Goal: Feedback & Contribution: Submit feedback/report problem

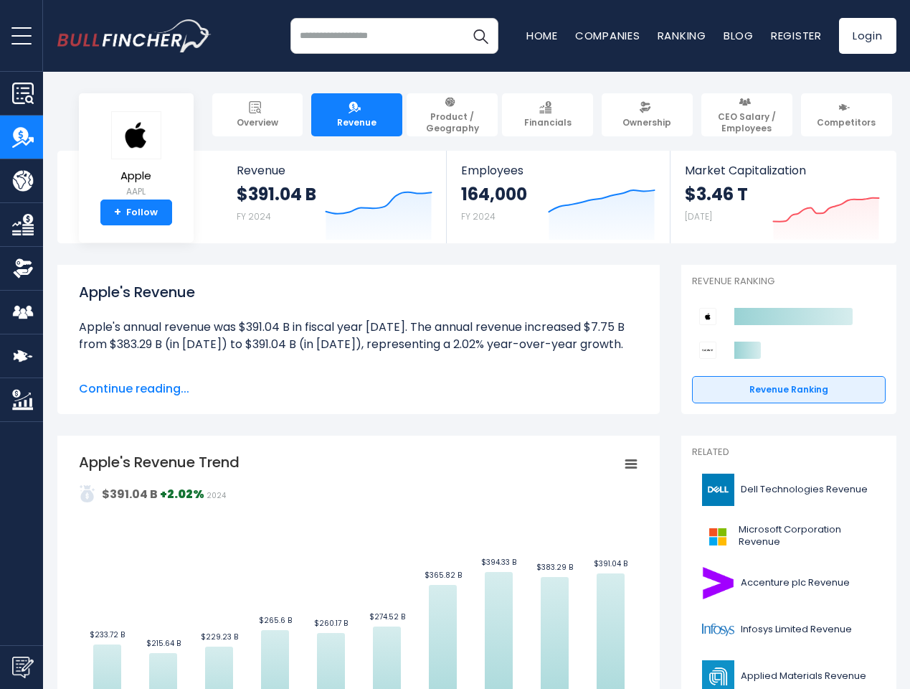
click at [22, 35] on span "open menu" at bounding box center [21, 35] width 20 height 1
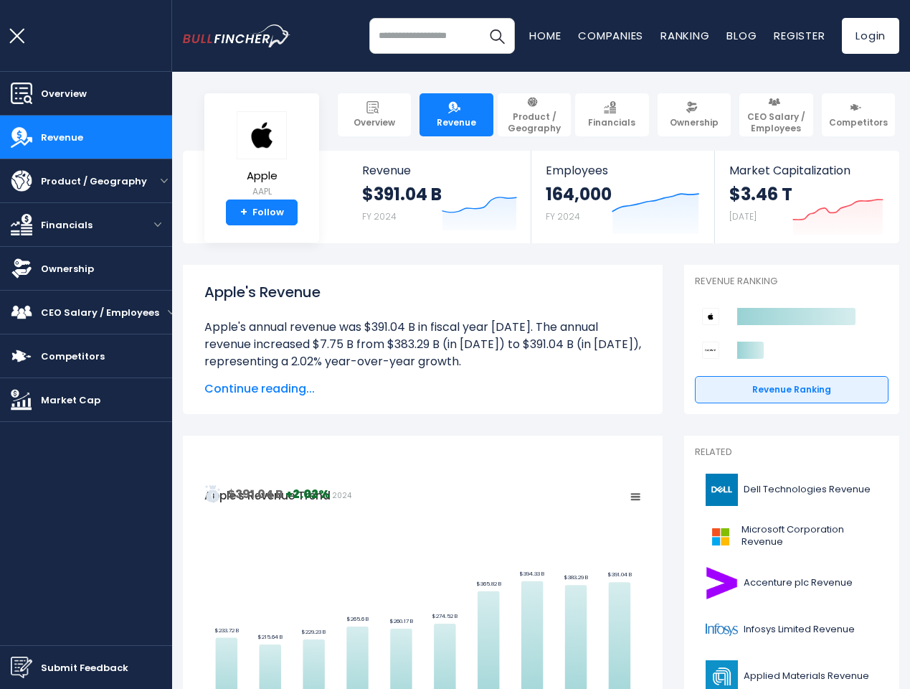
click at [22, 667] on img "Submit Feedback" at bounding box center [22, 667] width 22 height 22
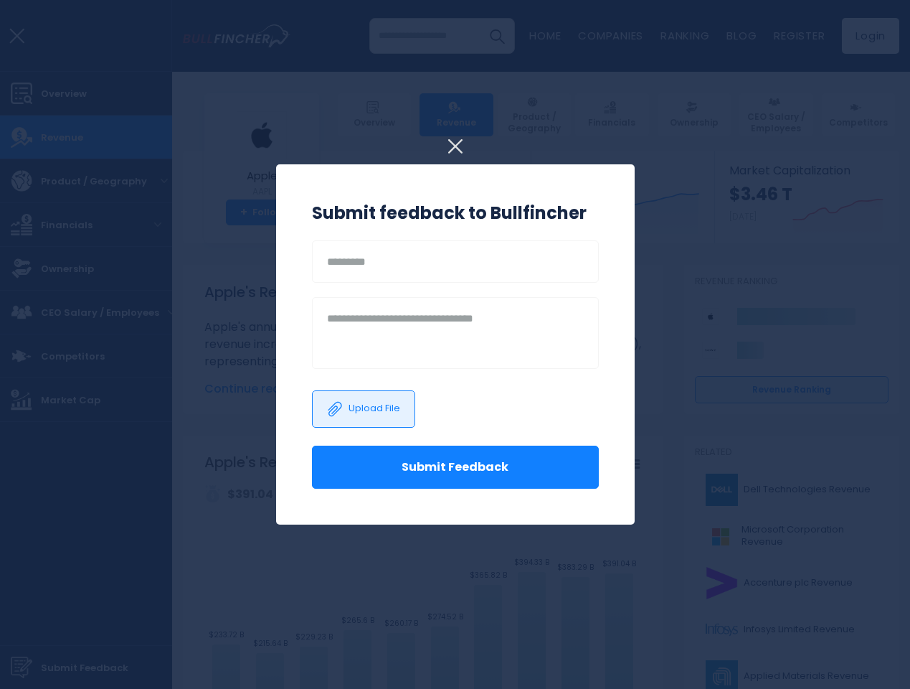
click at [368, 209] on h3 "Submit feedback to Bullfincher" at bounding box center [455, 213] width 287 height 26
click at [591, 209] on h3 "Submit feedback to Bullfincher" at bounding box center [455, 213] width 287 height 26
click at [816, 209] on div at bounding box center [455, 344] width 910 height 689
click at [348, 389] on div "Upload File" at bounding box center [455, 408] width 287 height 73
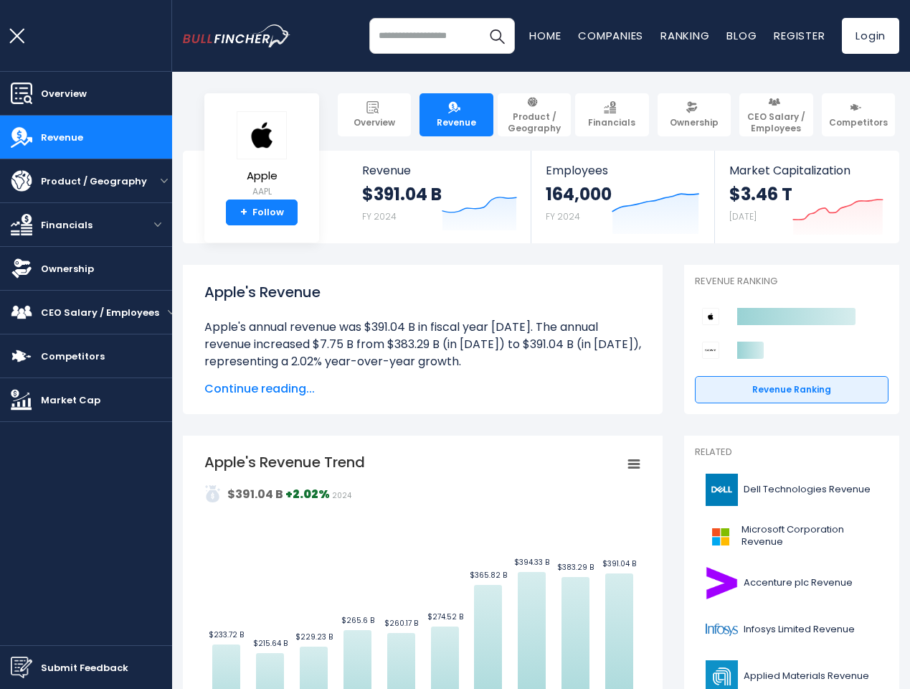
click at [348, 570] on rect "Apple's Revenue Trend" at bounding box center [422, 613] width 437 height 323
click at [620, 464] on rect "Apple's Revenue Trend" at bounding box center [422, 613] width 437 height 323
click at [778, 333] on icon "Created with Highcharts 12.1.2" at bounding box center [792, 333] width 194 height 68
click at [798, 688] on html "Overview Revenue Product / Geography" at bounding box center [455, 344] width 910 height 689
